Goal: Task Accomplishment & Management: Use online tool/utility

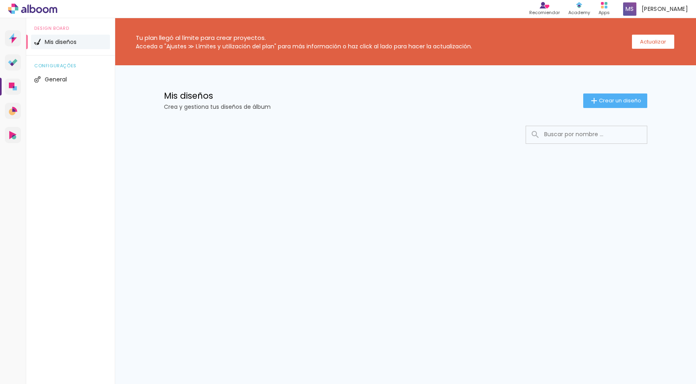
click at [62, 42] on span "Mis diseños" at bounding box center [61, 42] width 32 height 6
click at [197, 95] on h1 "Mis diseños" at bounding box center [373, 95] width 419 height 8
click at [13, 88] on icon at bounding box center [14, 87] width 2 height 2
click at [666, 10] on span "[PERSON_NAME]" at bounding box center [665, 9] width 46 height 8
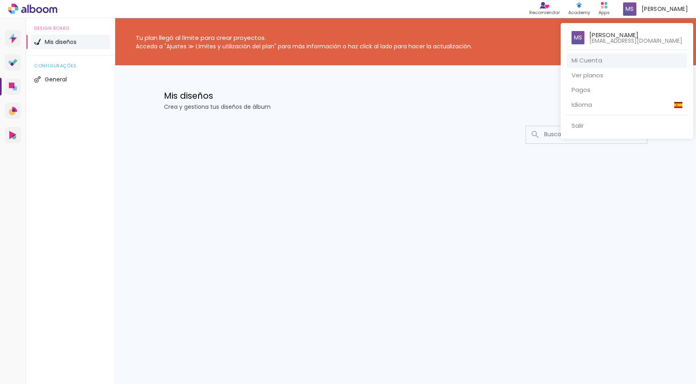
click at [595, 58] on link "Mi Cuenta" at bounding box center [627, 60] width 120 height 15
click at [67, 41] on div at bounding box center [348, 192] width 696 height 384
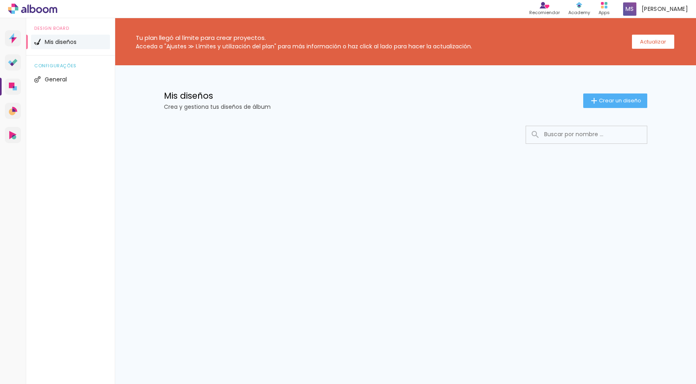
click at [180, 95] on h1 "Mis diseños" at bounding box center [373, 95] width 419 height 8
click at [599, 103] on span "Crear un diseño" at bounding box center [620, 100] width 42 height 5
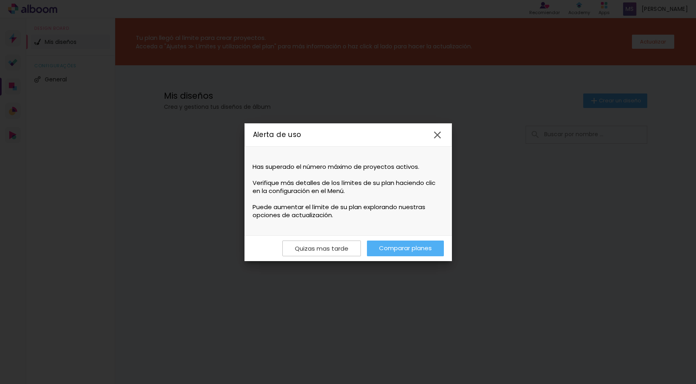
click at [397, 243] on link "Comparar planes" at bounding box center [405, 248] width 77 height 16
click at [0, 0] on slot "Quizas mas tarde" at bounding box center [0, 0] width 0 height 0
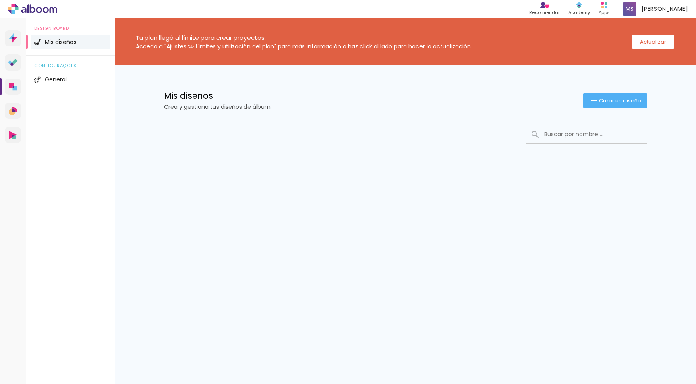
click at [60, 43] on span "Mis diseños" at bounding box center [61, 42] width 32 height 6
click at [50, 27] on span "Design Board" at bounding box center [70, 28] width 72 height 4
click at [14, 92] on link "Designbox Diseño de Álbumes" at bounding box center [13, 87] width 16 height 16
click at [194, 100] on h1 "Mis diseños" at bounding box center [373, 95] width 419 height 8
click at [53, 78] on span "General" at bounding box center [56, 80] width 22 height 6
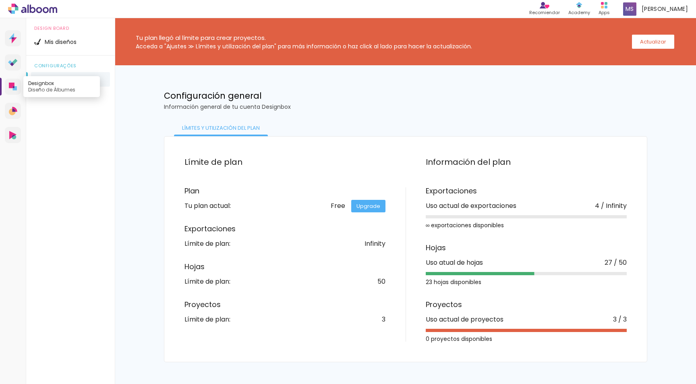
click at [18, 86] on link "Designbox Diseño de Álbumes" at bounding box center [13, 87] width 16 height 16
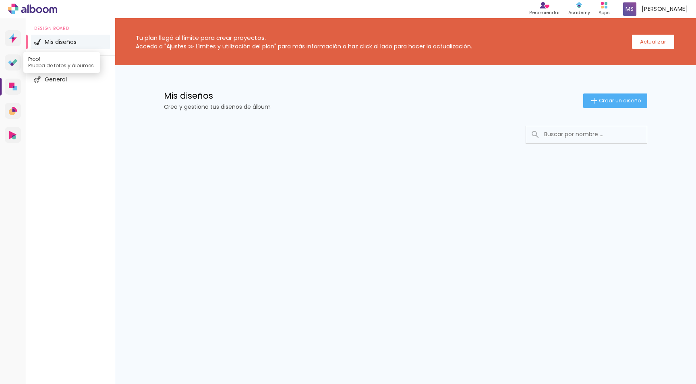
click at [12, 62] on icon at bounding box center [14, 61] width 5 height 5
